Goal: Task Accomplishment & Management: Manage account settings

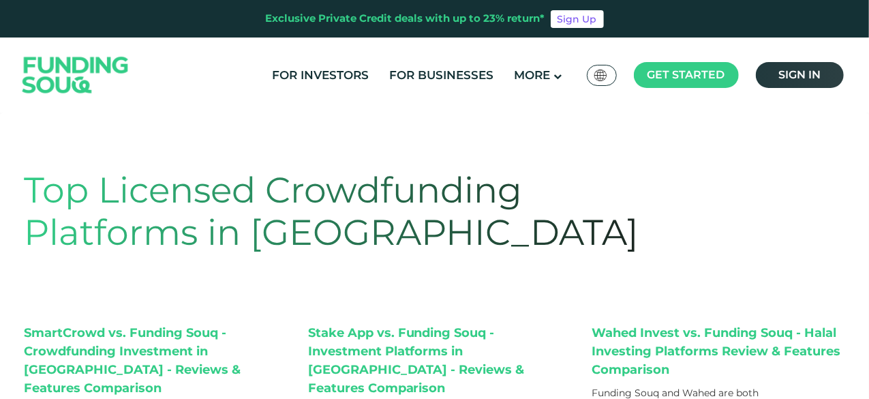
click at [793, 71] on span "Sign in" at bounding box center [799, 74] width 42 height 13
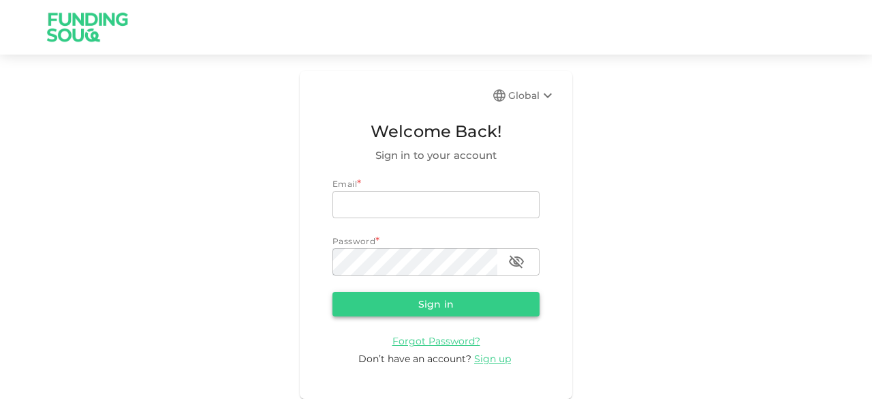
type input "sheikwaz@yahoo.com"
click at [393, 298] on button "Sign in" at bounding box center [435, 304] width 207 height 25
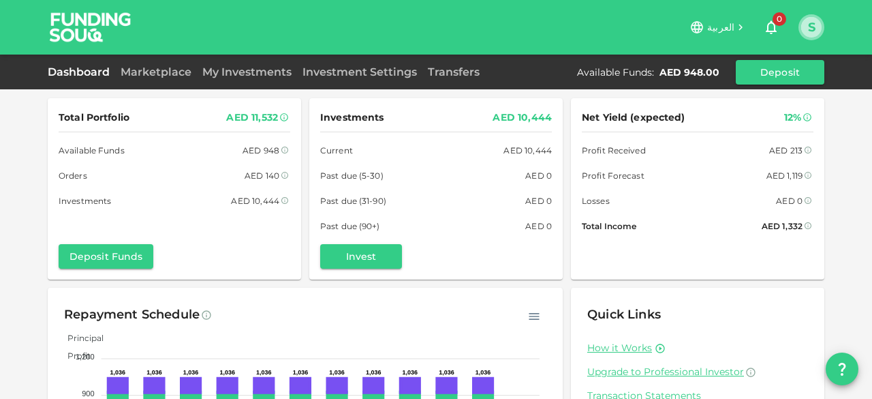
click at [814, 29] on button "S" at bounding box center [811, 27] width 20 height 20
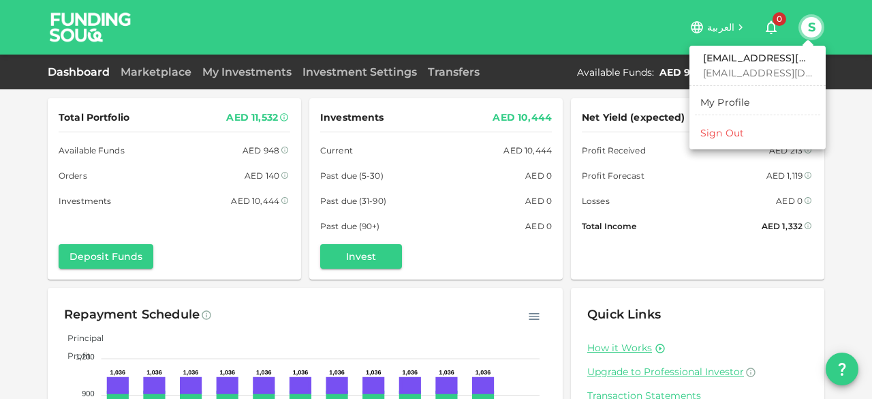
click at [499, 29] on div at bounding box center [436, 199] width 872 height 399
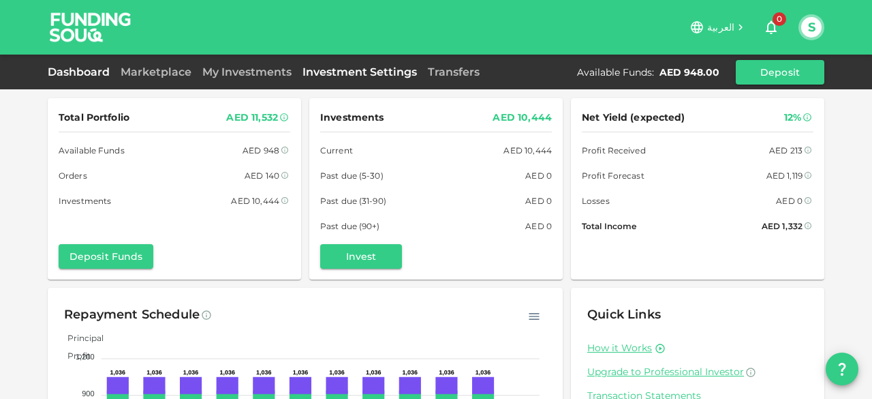
click at [375, 70] on link "Investment Settings" at bounding box center [359, 71] width 125 height 13
